Goal: Information Seeking & Learning: Find specific fact

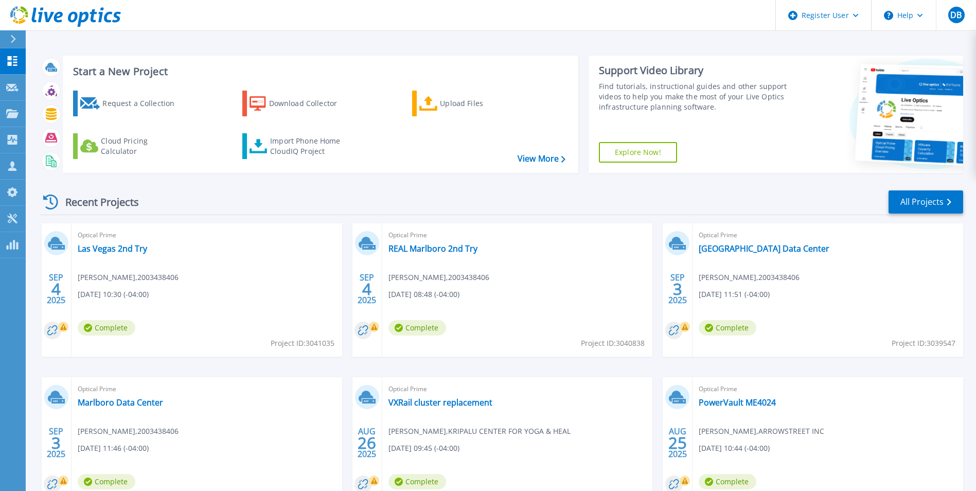
scroll to position [51, 0]
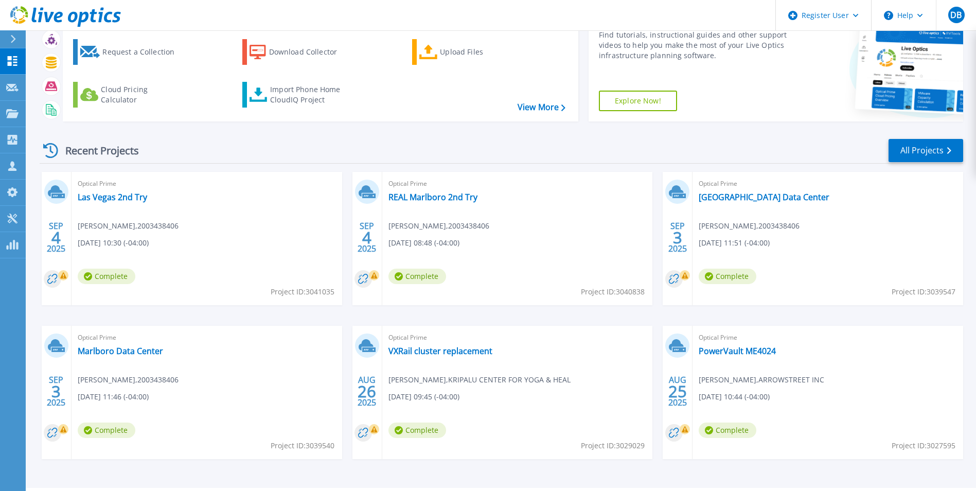
click at [20, 39] on div at bounding box center [17, 38] width 16 height 17
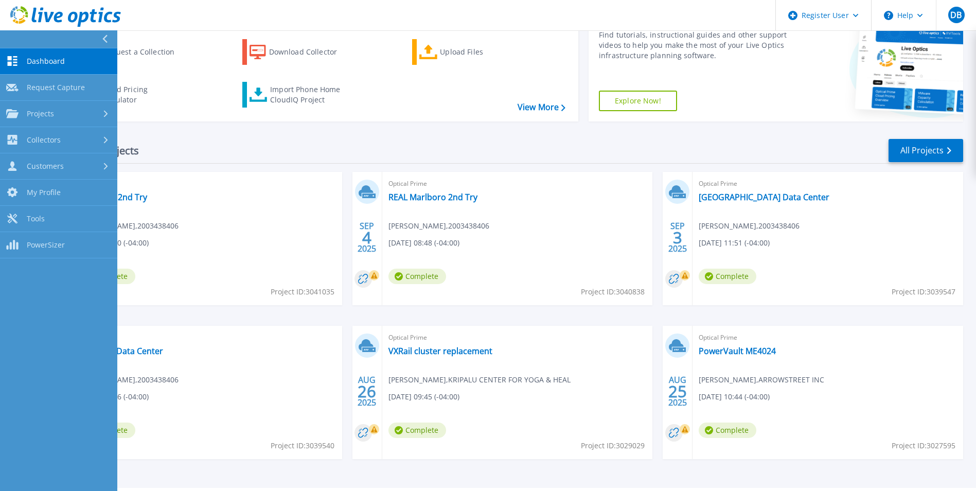
click at [246, 146] on div "Recent Projects All Projects" at bounding box center [502, 151] width 924 height 26
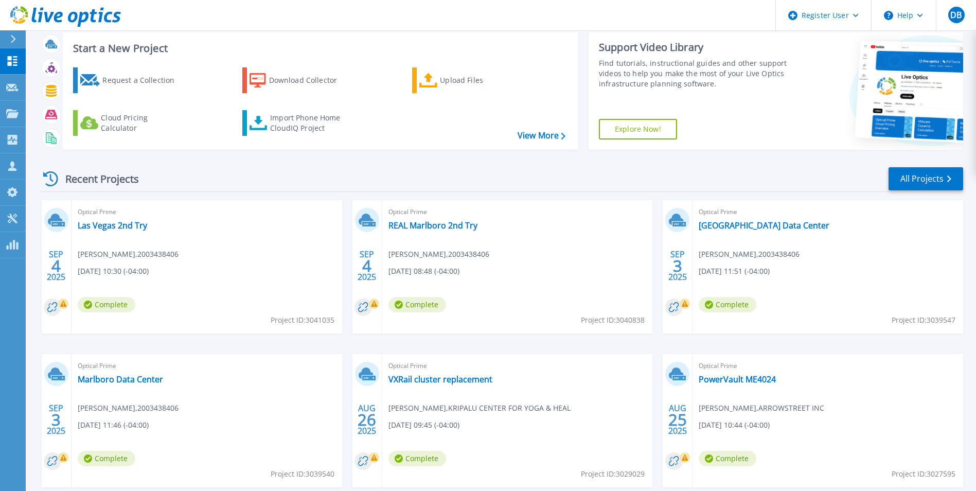
scroll to position [0, 0]
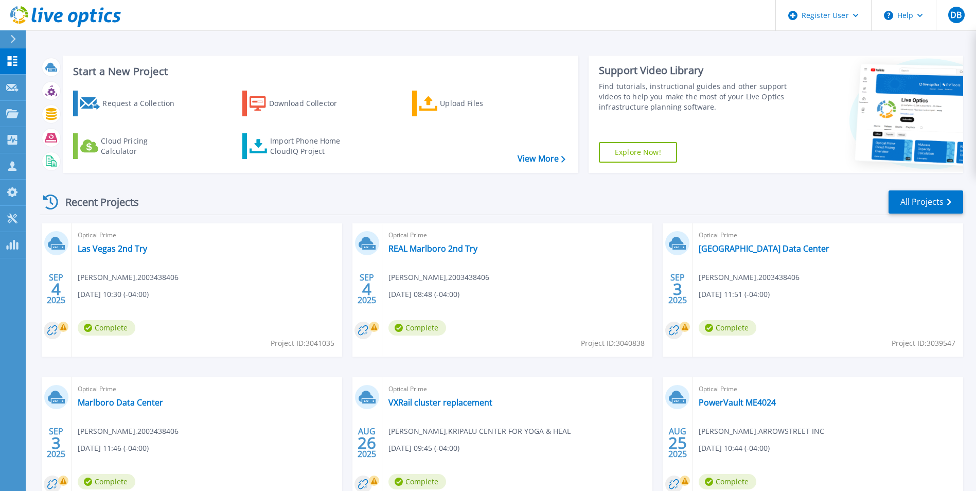
click at [737, 20] on header "Register User Help DB Dell User Dylan Barbour Dylan.Barbour@Dell.com Dell My Pr…" at bounding box center [488, 15] width 976 height 31
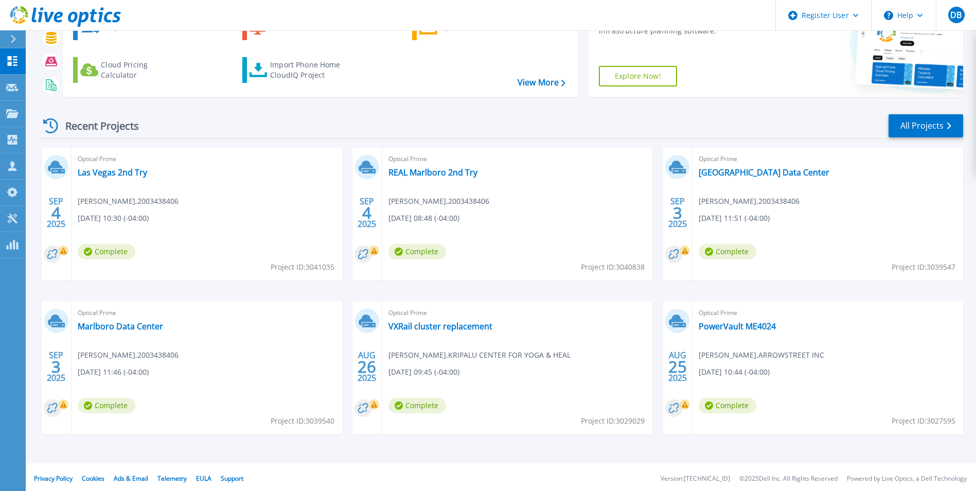
scroll to position [79, 0]
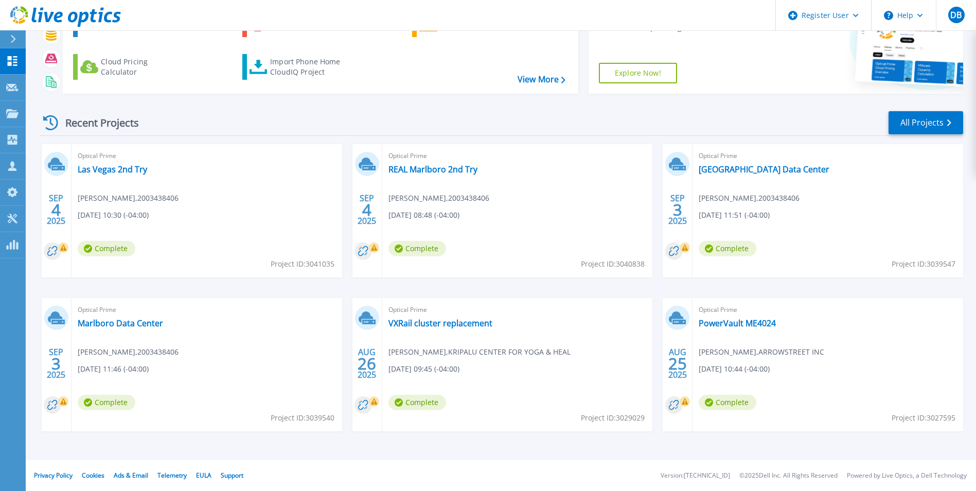
click at [16, 41] on div at bounding box center [17, 38] width 16 height 17
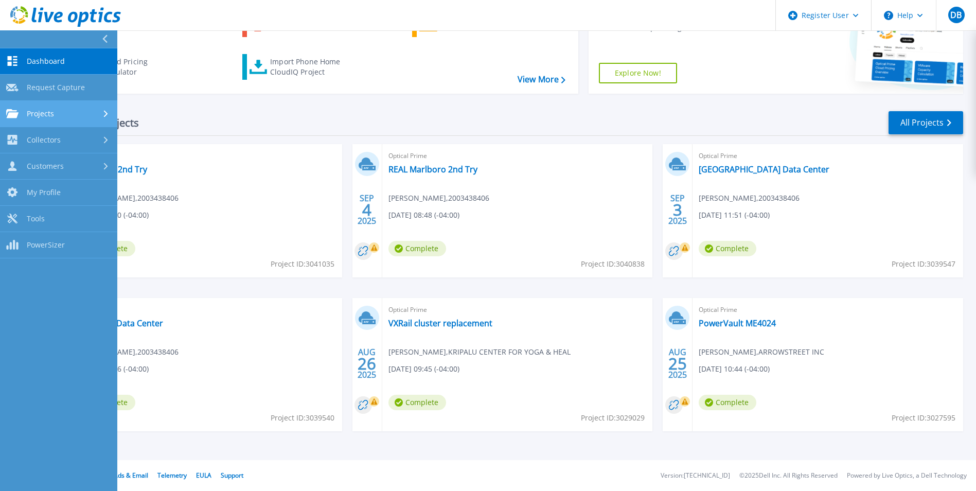
click at [107, 112] on icon at bounding box center [106, 113] width 4 height 7
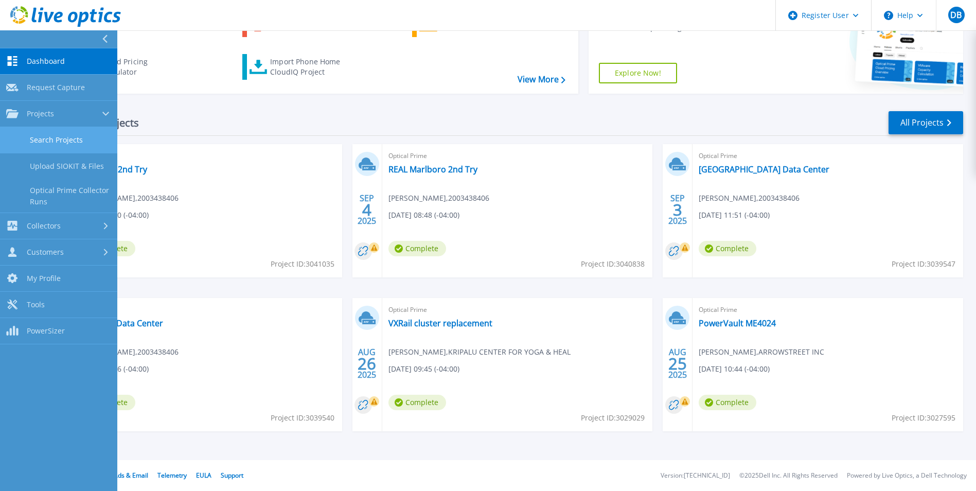
click at [61, 143] on link "Search Projects" at bounding box center [58, 140] width 117 height 26
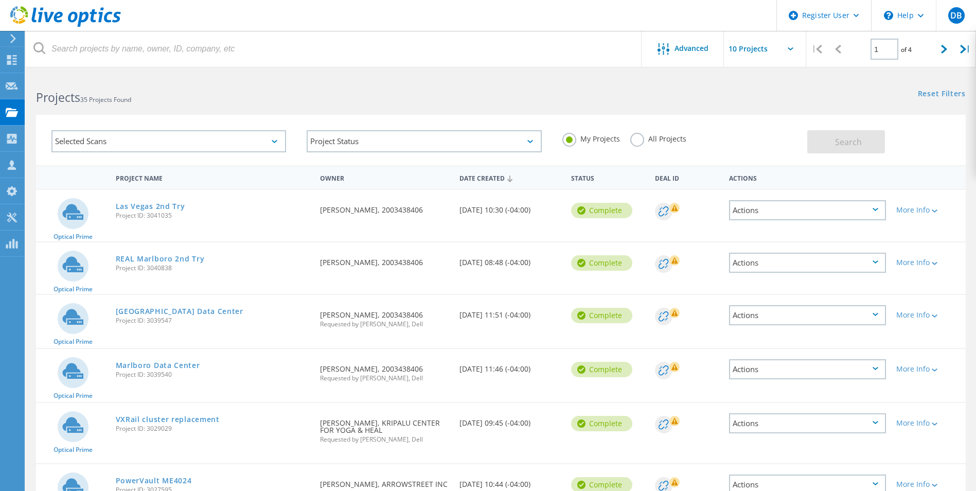
click at [641, 137] on label "All Projects" at bounding box center [658, 138] width 56 height 10
click at [0, 0] on input "All Projects" at bounding box center [0, 0] width 0 height 0
click at [266, 143] on div "Selected Scans" at bounding box center [168, 141] width 235 height 22
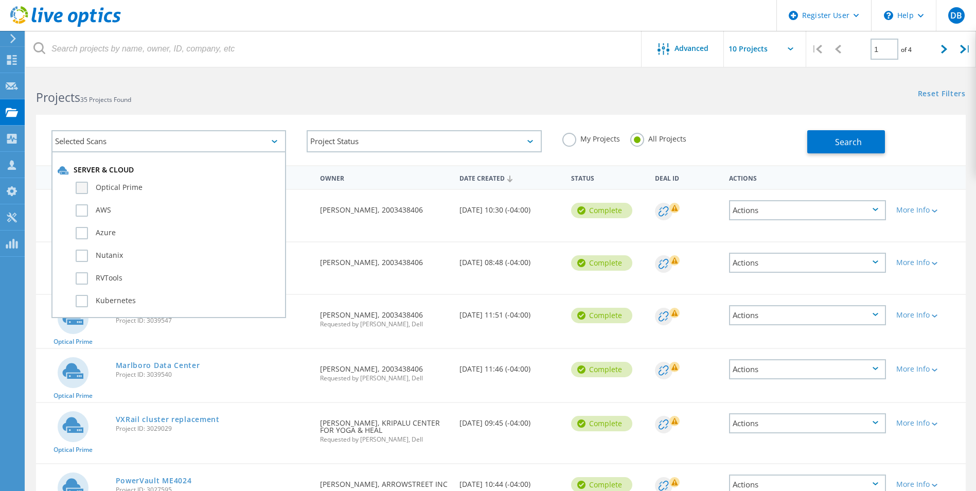
click at [145, 187] on label "Optical Prime" at bounding box center [178, 188] width 204 height 12
click at [0, 0] on input "Optical Prime" at bounding box center [0, 0] width 0 height 0
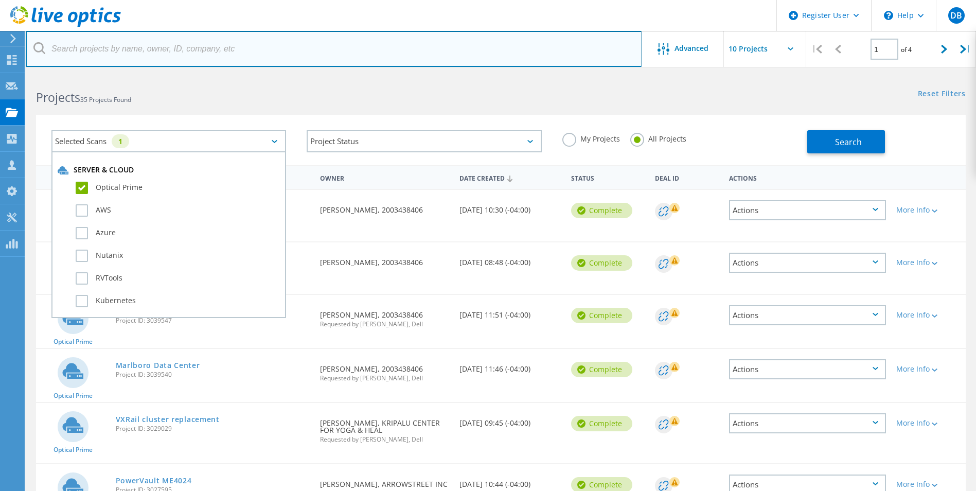
click at [220, 56] on input "text" at bounding box center [334, 49] width 616 height 36
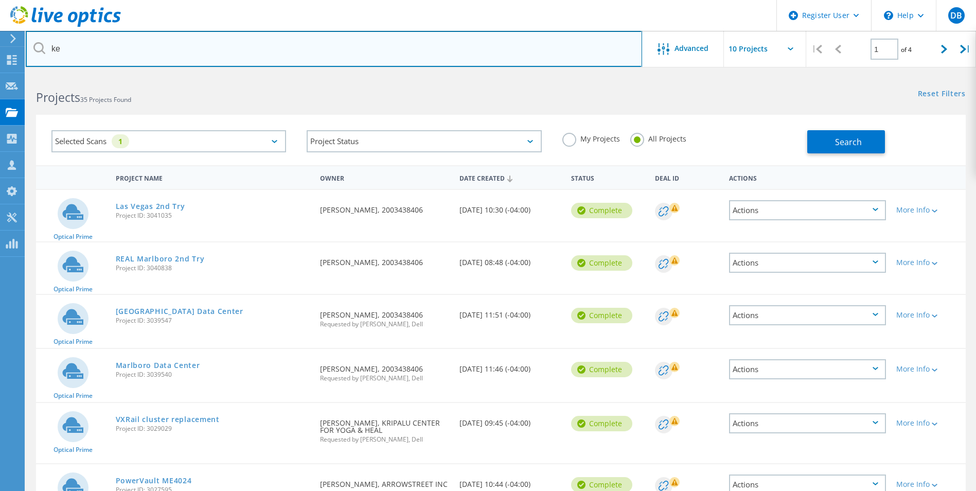
type input "k"
type input "Clinton Savings Bank"
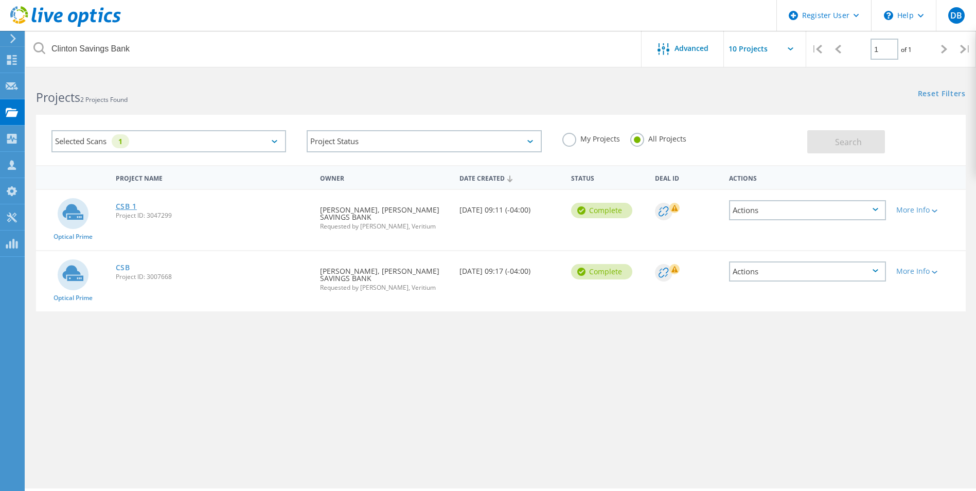
click at [120, 207] on link "CSB 1" at bounding box center [127, 206] width 22 height 7
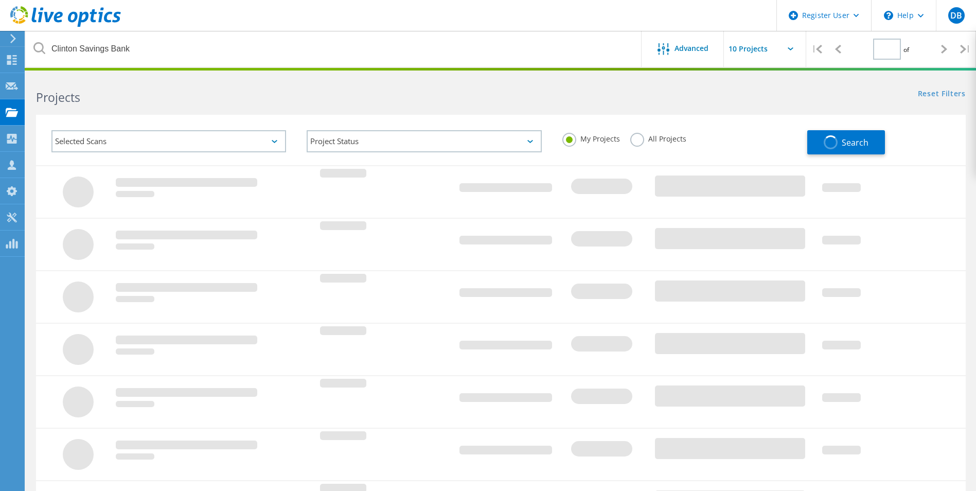
type input "1"
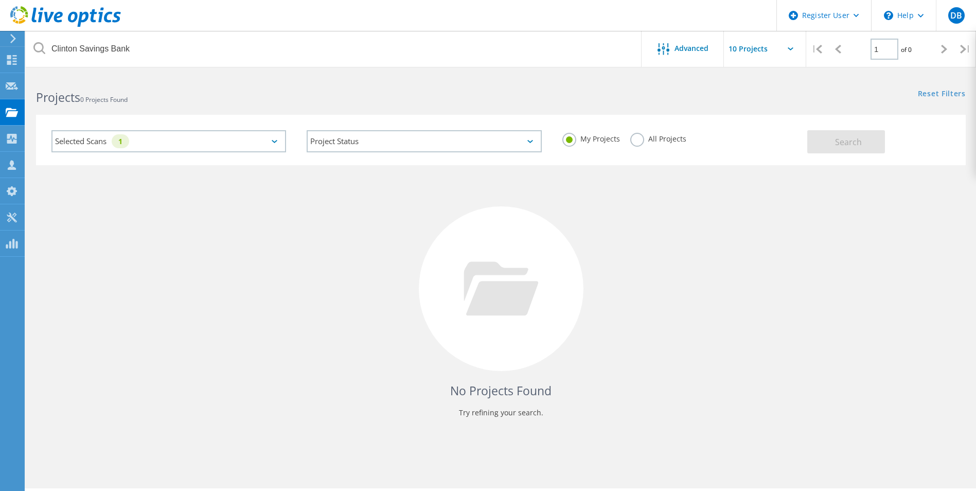
click at [646, 143] on div "All Projects" at bounding box center [658, 140] width 56 height 15
click at [641, 138] on label "All Projects" at bounding box center [658, 138] width 56 height 10
click at [0, 0] on input "All Projects" at bounding box center [0, 0] width 0 height 0
click at [829, 151] on button "Search" at bounding box center [846, 141] width 78 height 23
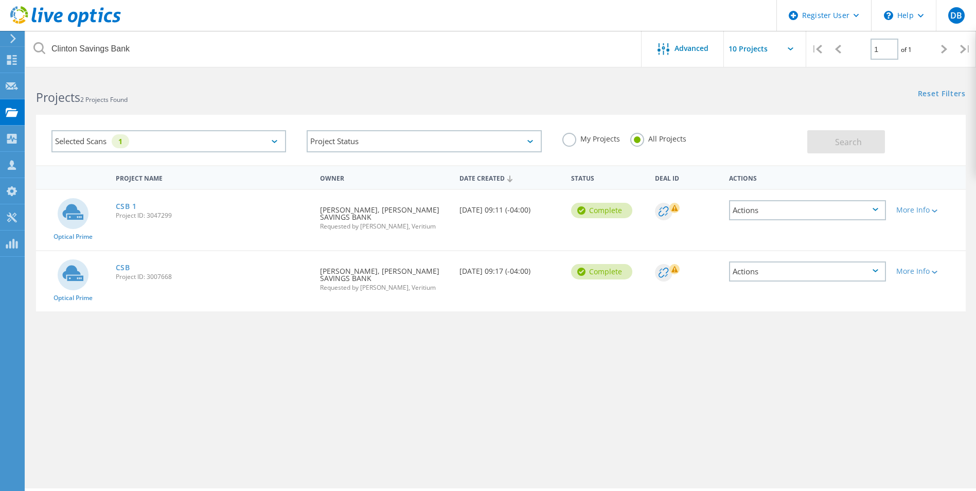
click at [156, 212] on span "Project ID: 3047299" at bounding box center [213, 215] width 194 height 6
copy span "3047299"
click at [569, 143] on label "My Projects" at bounding box center [591, 138] width 58 height 10
click at [0, 0] on input "My Projects" at bounding box center [0, 0] width 0 height 0
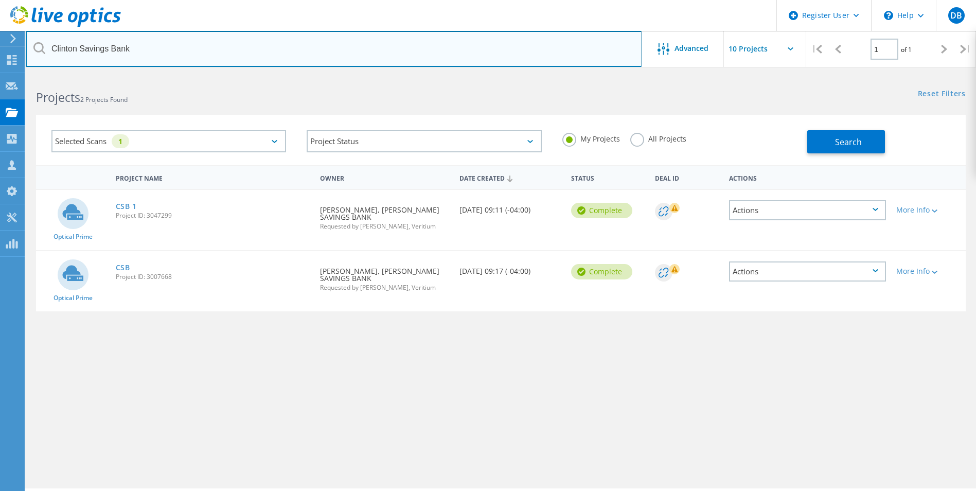
click at [130, 60] on input "Clinton Savings Bank" at bounding box center [334, 49] width 616 height 36
type input "Polish National Credit Union"
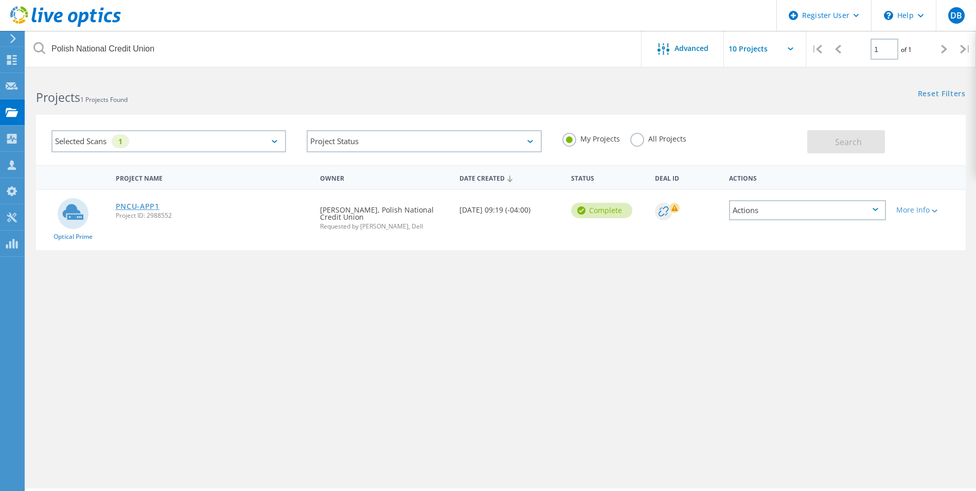
click at [117, 210] on link "PNCU-APP1" at bounding box center [138, 206] width 44 height 7
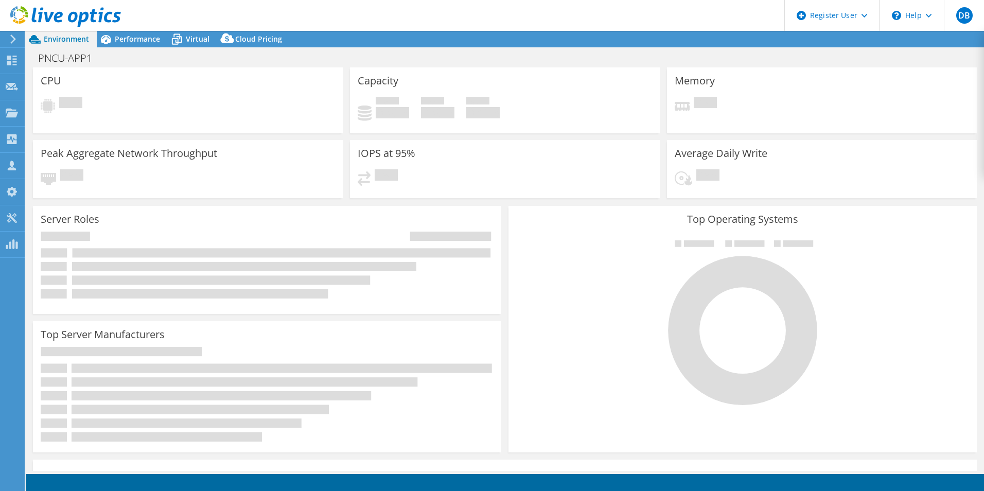
select select "USEast"
select select "USD"
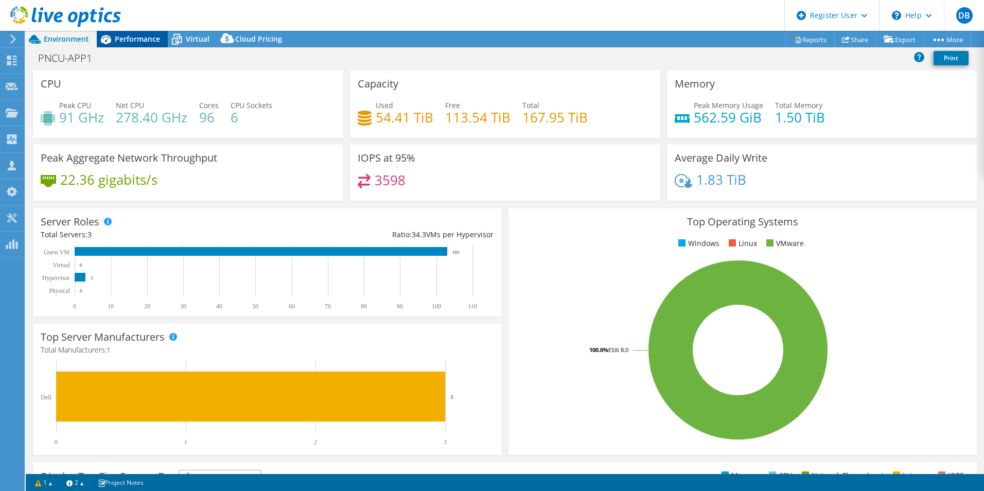
click at [111, 39] on icon at bounding box center [106, 39] width 18 height 18
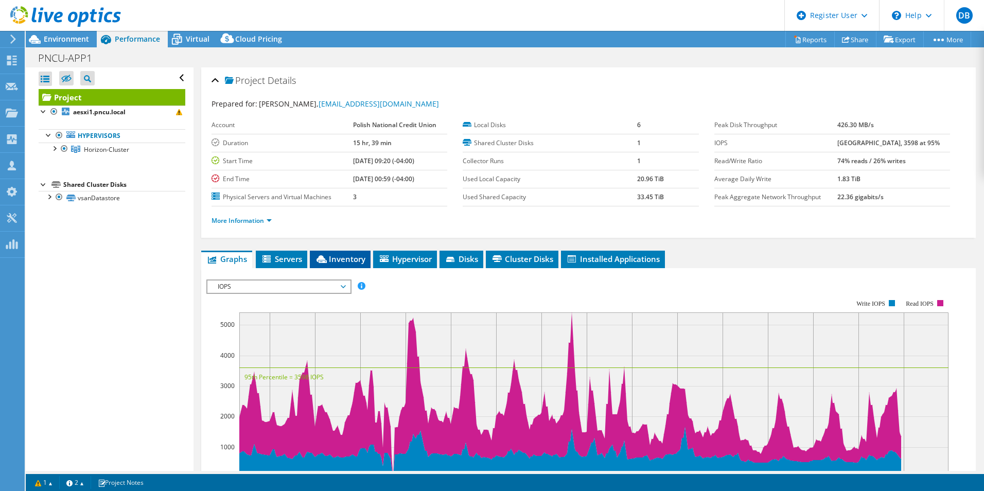
click at [348, 254] on span "Inventory" at bounding box center [340, 259] width 50 height 10
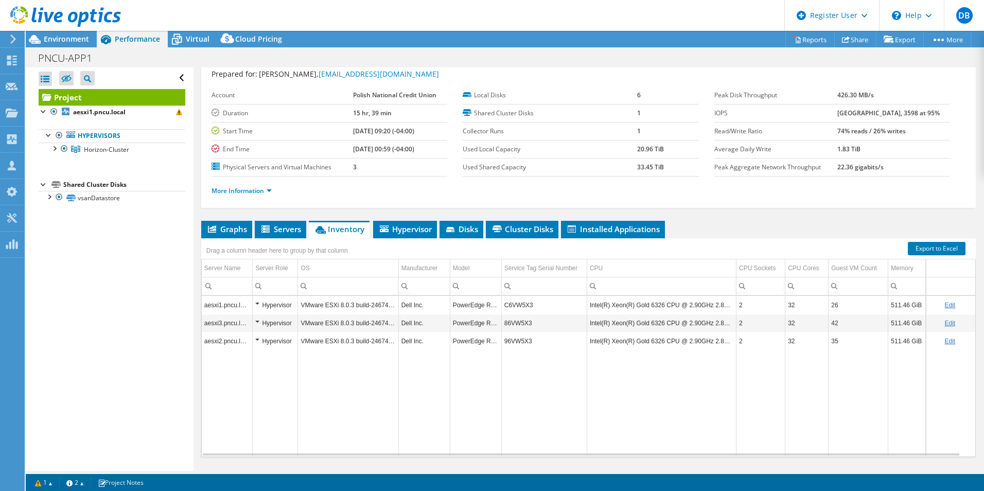
scroll to position [55, 0]
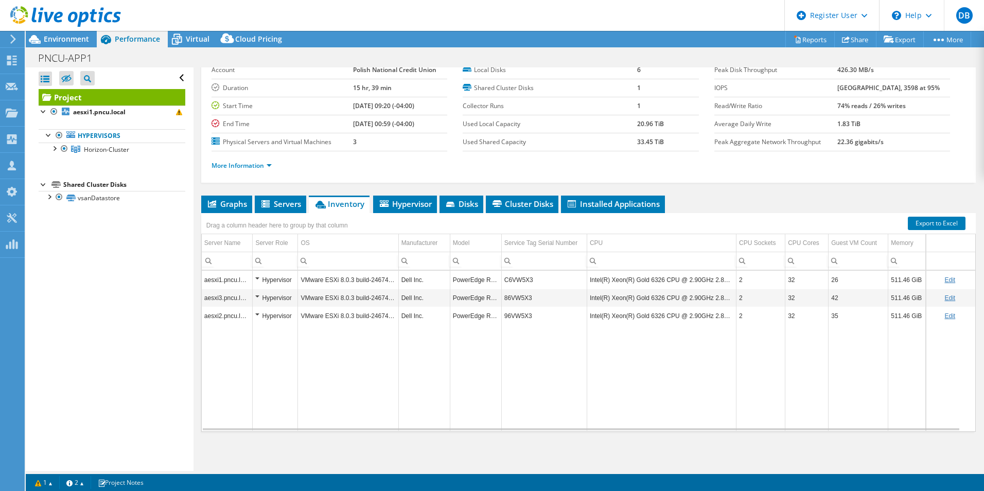
click at [710, 15] on header "DB Dell User [PERSON_NAME] [PERSON_NAME][EMAIL_ADDRESS][PERSON_NAME][DOMAIN_NAM…" at bounding box center [492, 15] width 984 height 31
click at [518, 277] on td "C6VW5X3" at bounding box center [543, 280] width 85 height 18
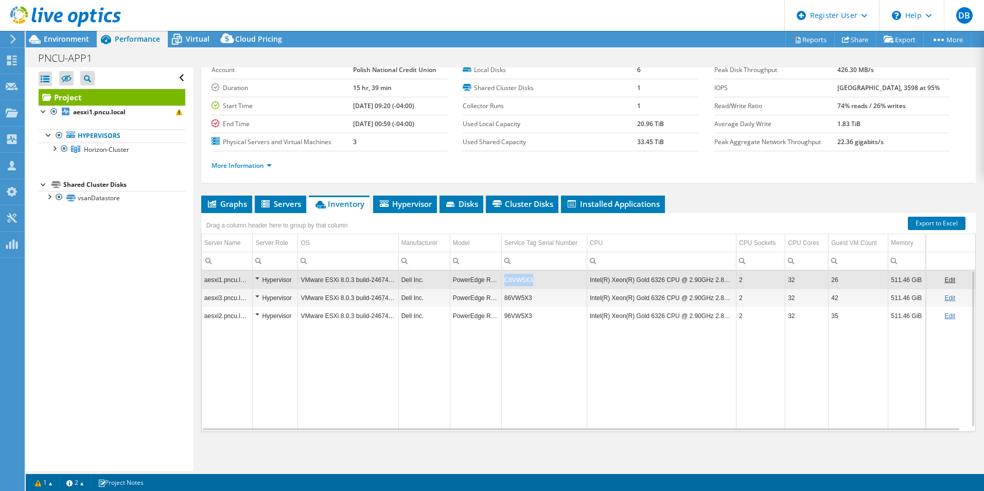
drag, startPoint x: 539, startPoint y: 286, endPoint x: 502, endPoint y: 286, distance: 37.0
click at [502, 286] on td "C6VW5X3" at bounding box center [543, 280] width 85 height 18
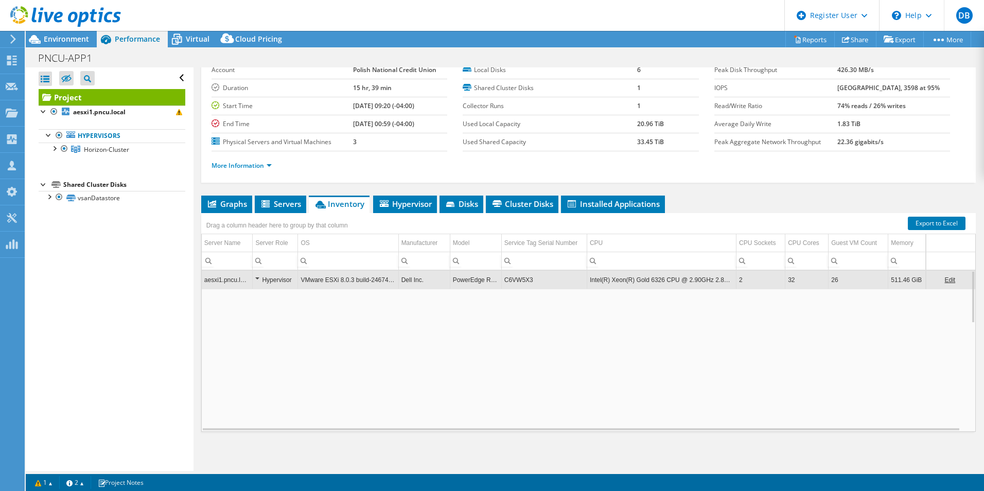
copy td "C6VW5X3"
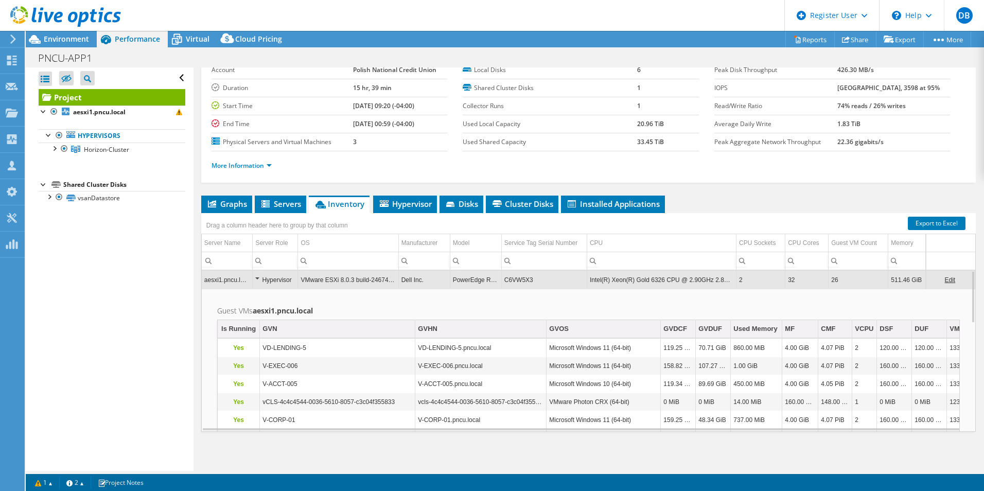
click at [256, 277] on div "Hypervisor" at bounding box center [275, 280] width 40 height 12
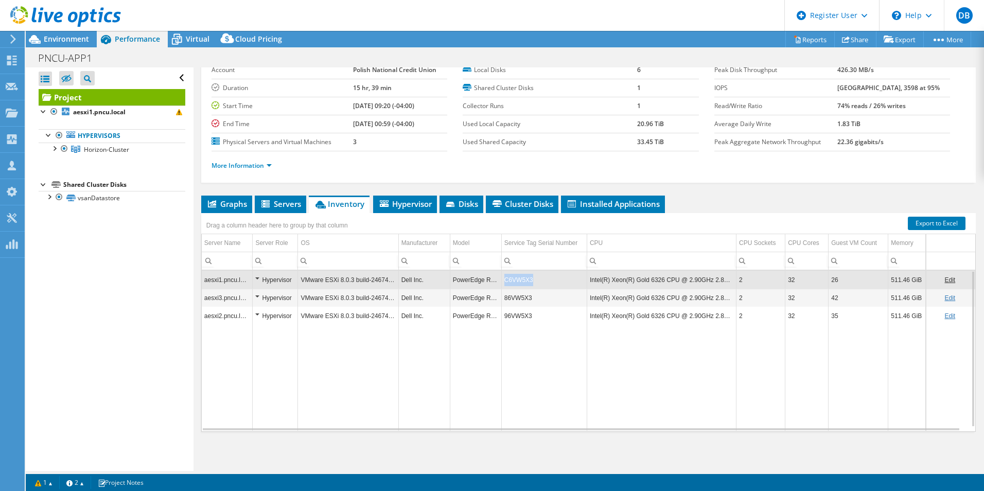
drag, startPoint x: 534, startPoint y: 282, endPoint x: 506, endPoint y: 280, distance: 28.3
click at [506, 280] on td "C6VW5X3" at bounding box center [543, 280] width 85 height 18
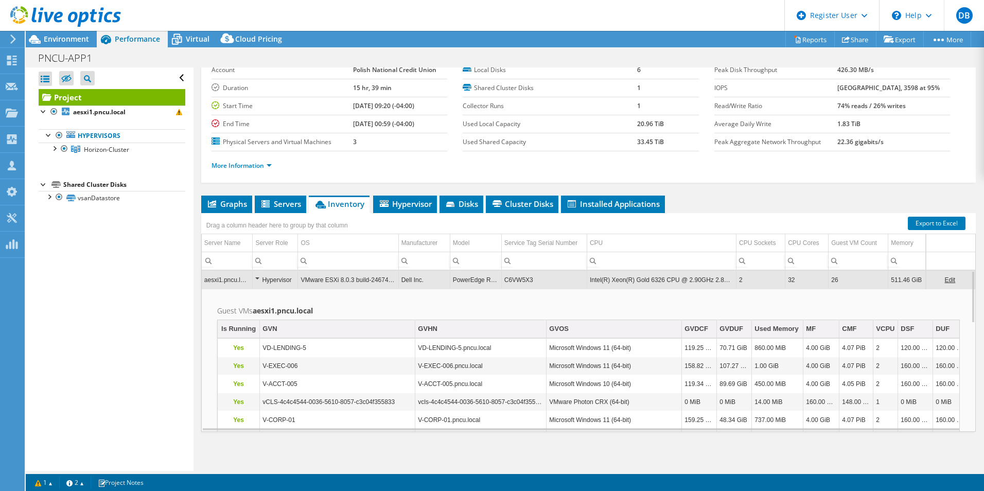
copy td "C6VW5X3"
click at [516, 282] on td "C6VW5X3" at bounding box center [543, 280] width 85 height 18
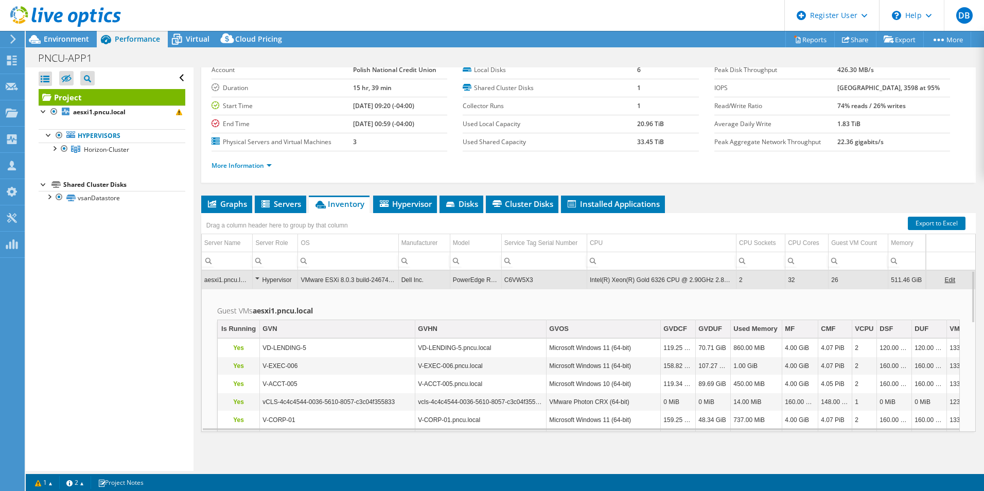
click at [516, 282] on td "C6VW5X3" at bounding box center [543, 280] width 85 height 18
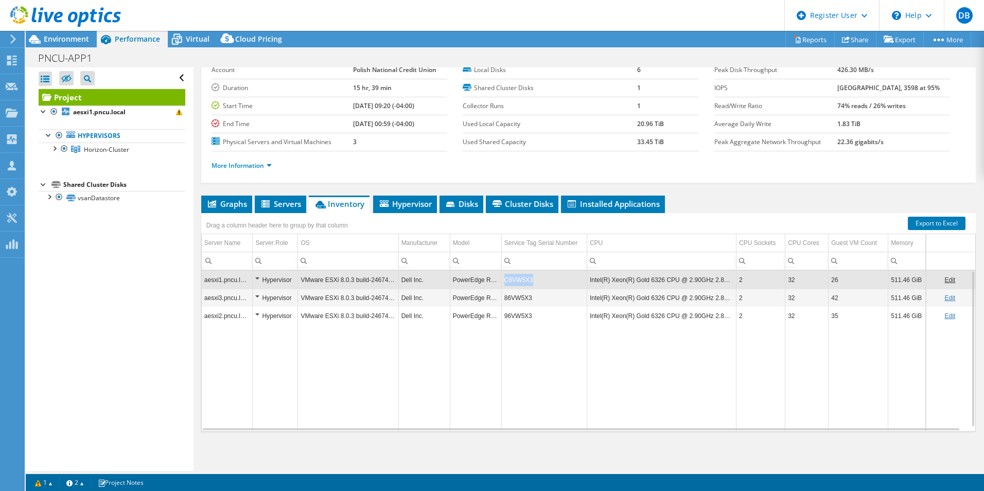
copy td "C6VW5X3"
drag, startPoint x: 538, startPoint y: 282, endPoint x: 657, endPoint y: 153, distance: 175.5
click at [565, 227] on div "Drag a column header here to group by that column Server Name Server Role OS Ma…" at bounding box center [588, 322] width 774 height 219
click at [706, 181] on div "Project Details Prepared for: [PERSON_NAME], [EMAIL_ADDRESS][DOMAIN_NAME] Accou…" at bounding box center [588, 97] width 774 height 170
copy td "C6VW5X3"
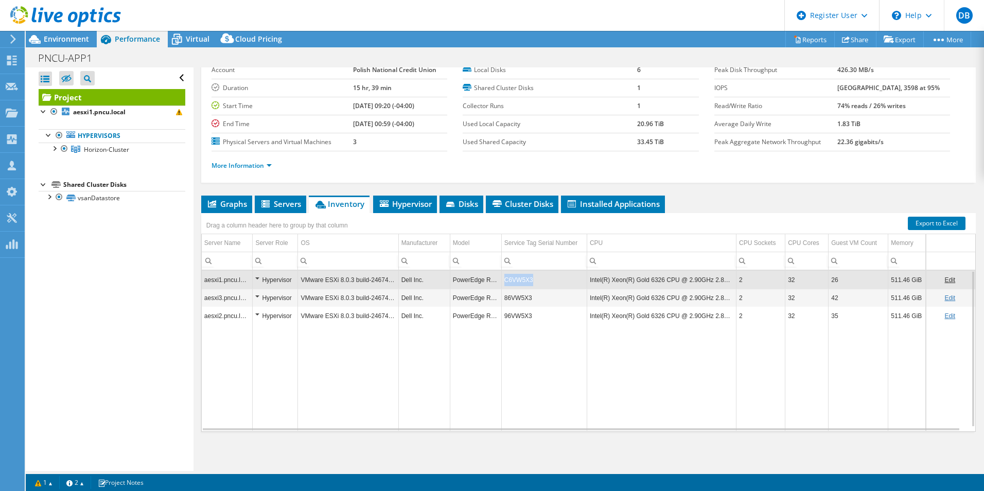
drag, startPoint x: 540, startPoint y: 282, endPoint x: 503, endPoint y: 285, distance: 37.1
click at [503, 285] on td "C6VW5X3" at bounding box center [543, 280] width 85 height 18
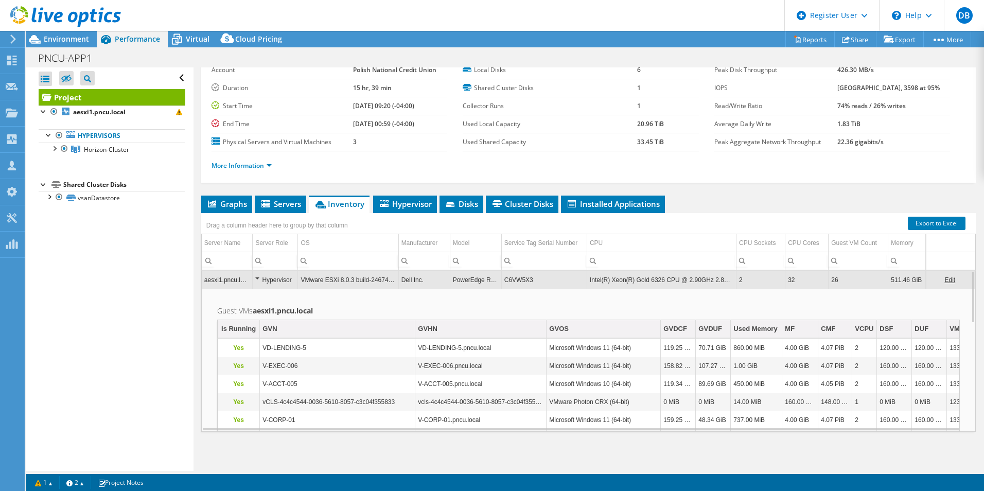
click at [257, 276] on div "Hypervisor" at bounding box center [275, 280] width 40 height 12
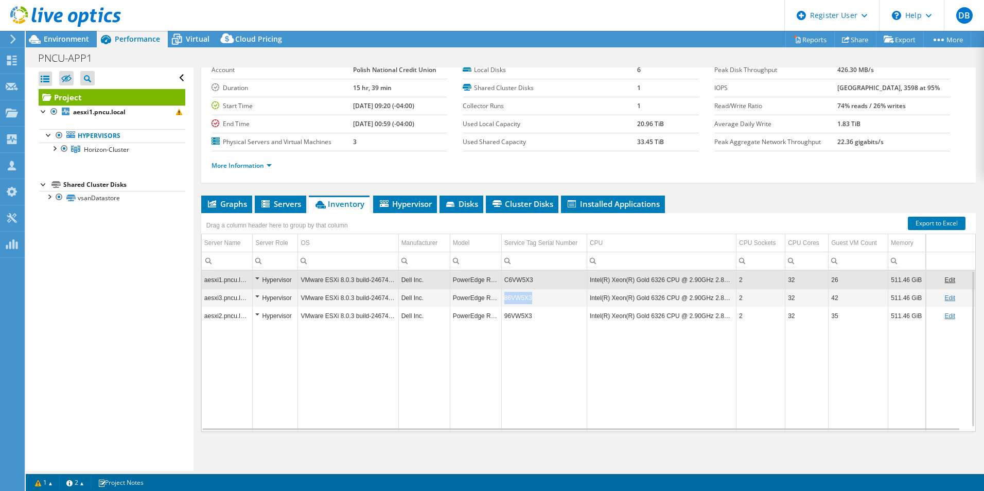
drag, startPoint x: 544, startPoint y: 294, endPoint x: 504, endPoint y: 301, distance: 40.8
click at [504, 301] on td "86VW5X3" at bounding box center [543, 298] width 85 height 18
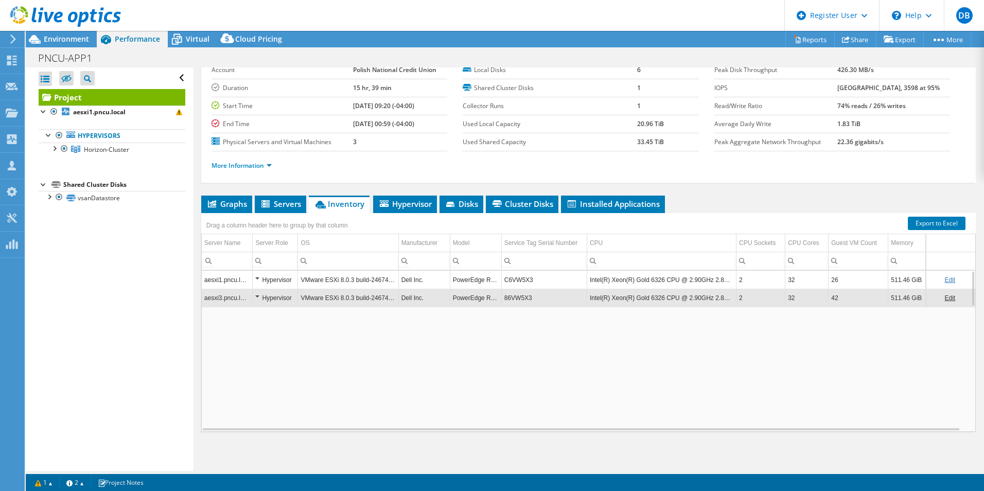
copy td "86VW5X3"
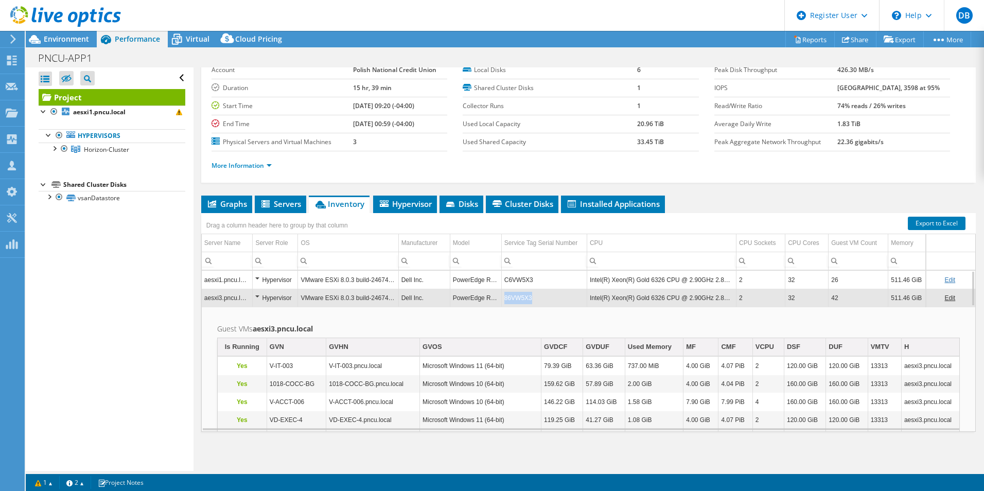
copy tr "86VW5X3"
drag, startPoint x: 541, startPoint y: 301, endPoint x: 496, endPoint y: 303, distance: 44.8
click at [496, 303] on tr "aesxi3.pncu.local Hypervisor VMware ESXi 8.0.3 build-24674464 Dell Inc. PowerEd…" at bounding box center [588, 298] width 773 height 18
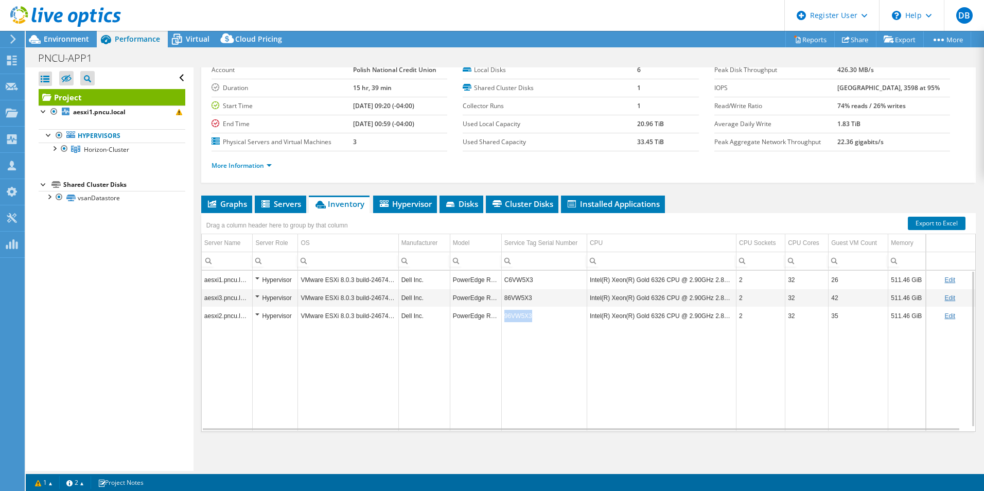
copy td "96VW5X3"
drag, startPoint x: 535, startPoint y: 321, endPoint x: 504, endPoint y: 321, distance: 30.4
click at [504, 321] on td "96VW5X3" at bounding box center [543, 316] width 85 height 18
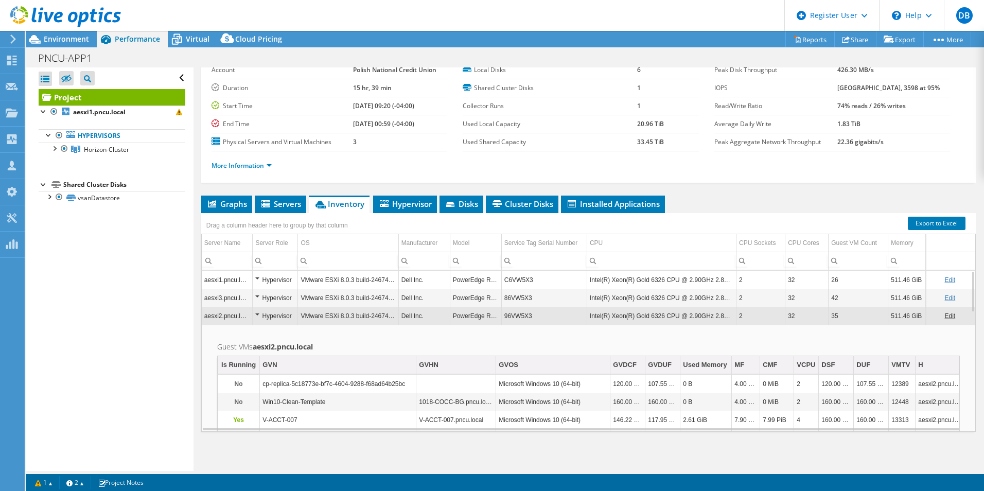
scroll to position [54, 0]
